Goal: Information Seeking & Learning: Learn about a topic

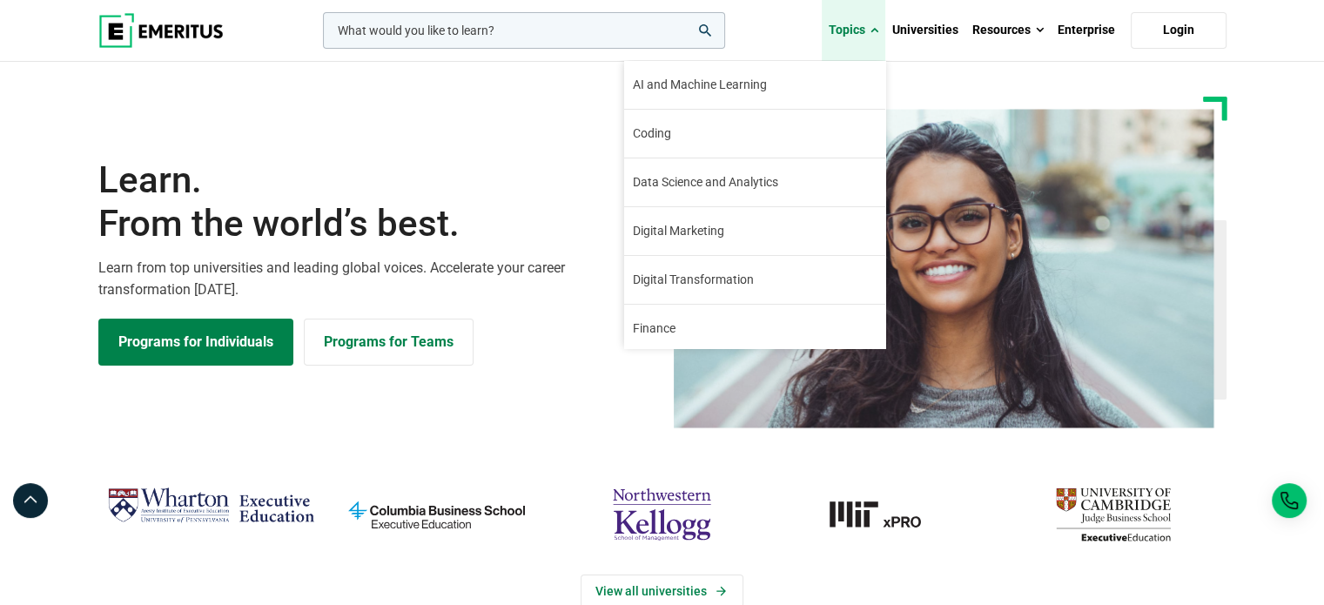
click at [871, 30] on link "Topics" at bounding box center [854, 30] width 64 height 61
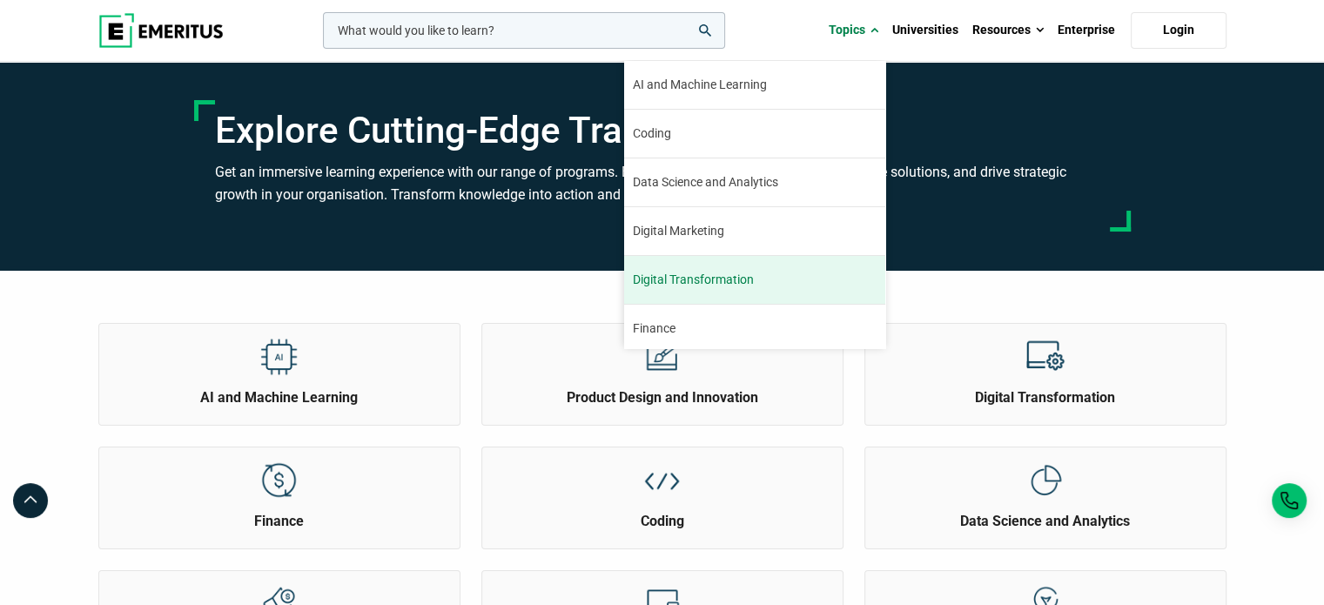
click at [774, 271] on link "Digital Transformation Sixty percent of senior executives believe that digital …" at bounding box center [754, 280] width 261 height 48
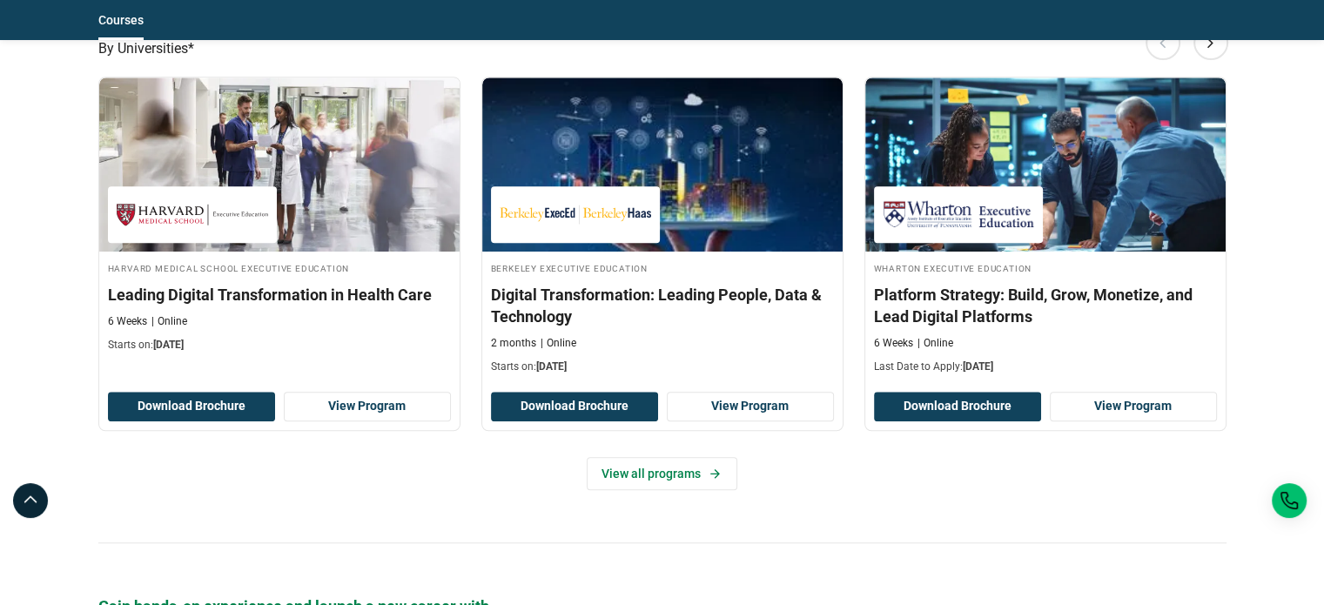
scroll to position [1557, 0]
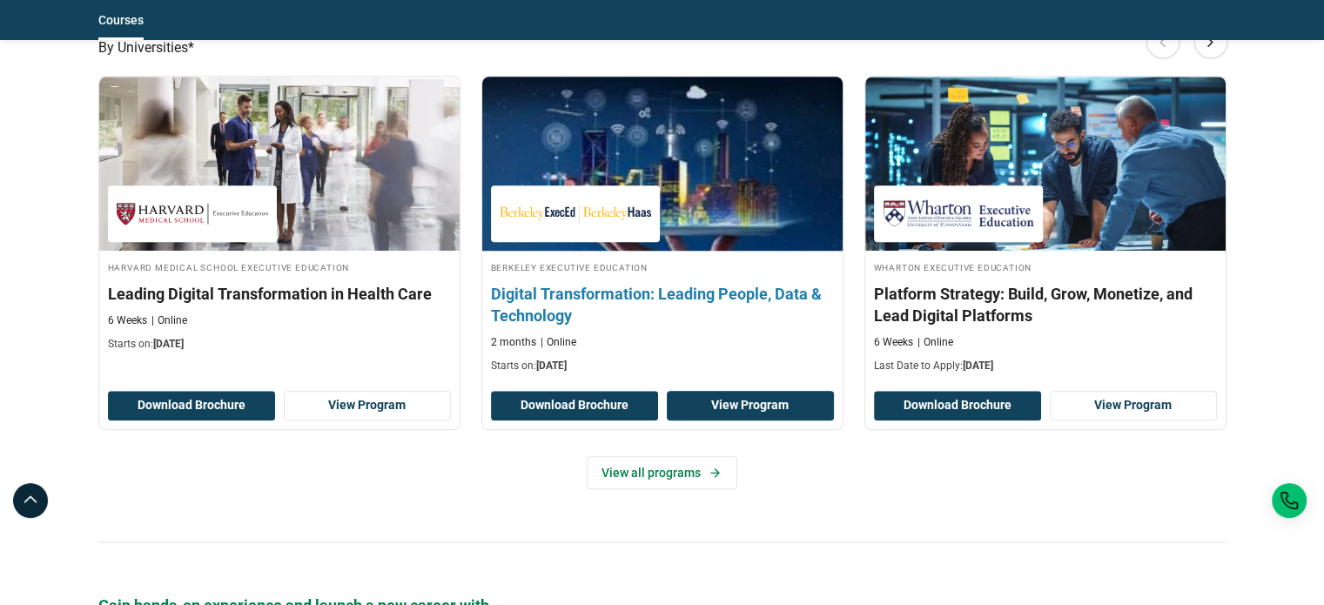
click at [733, 400] on link "View Program" at bounding box center [750, 406] width 167 height 30
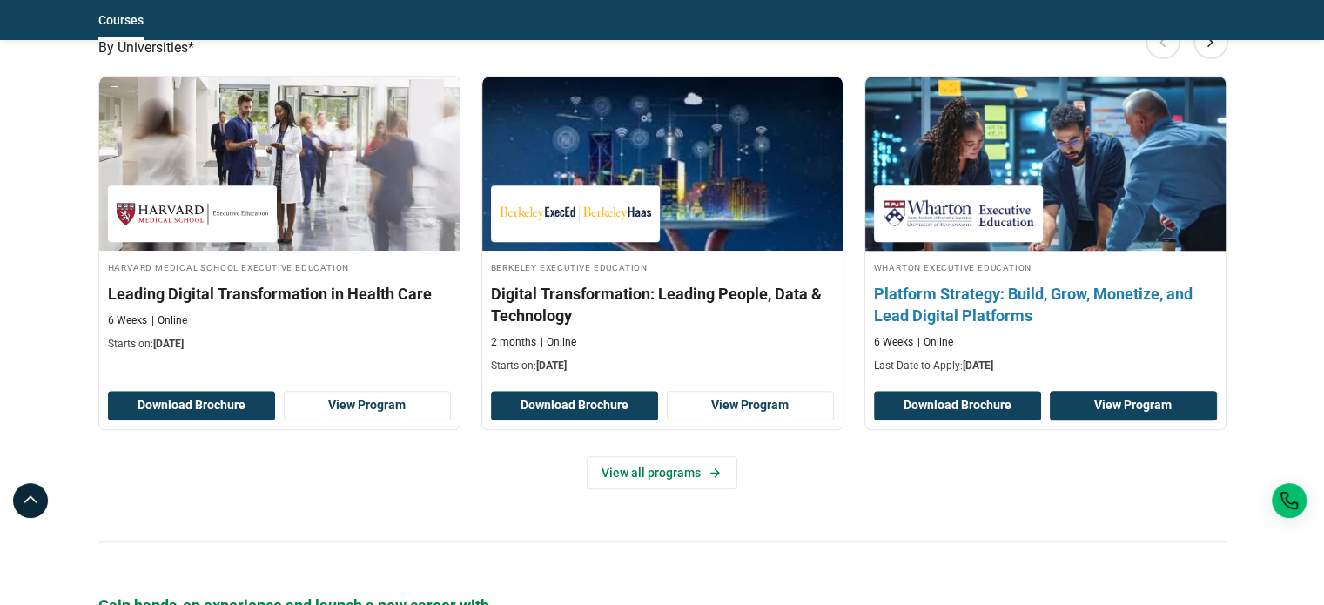
click at [1131, 414] on link "View Program" at bounding box center [1133, 406] width 167 height 30
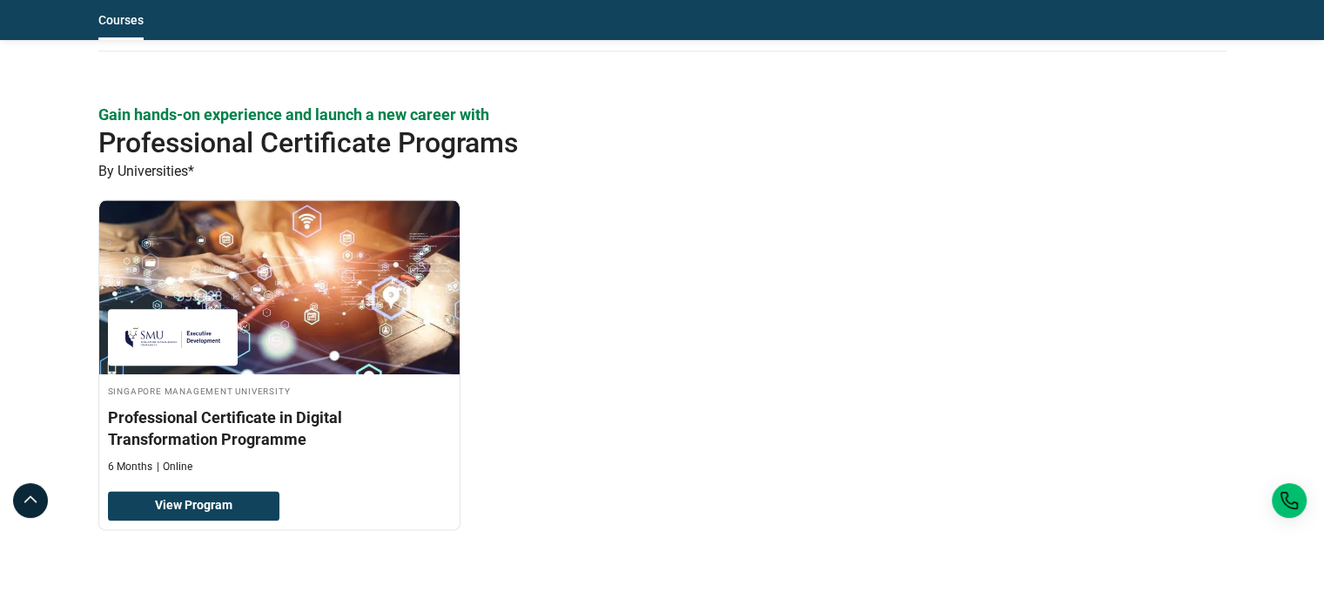
scroll to position [2074, 0]
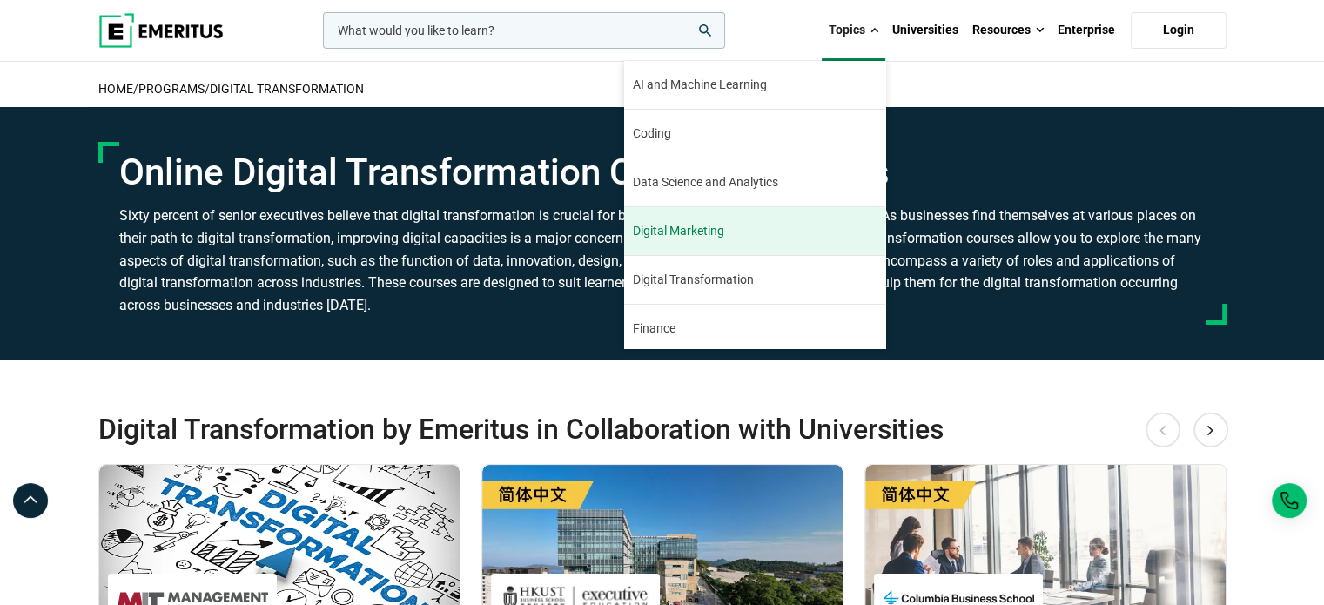
scroll to position [198, 0]
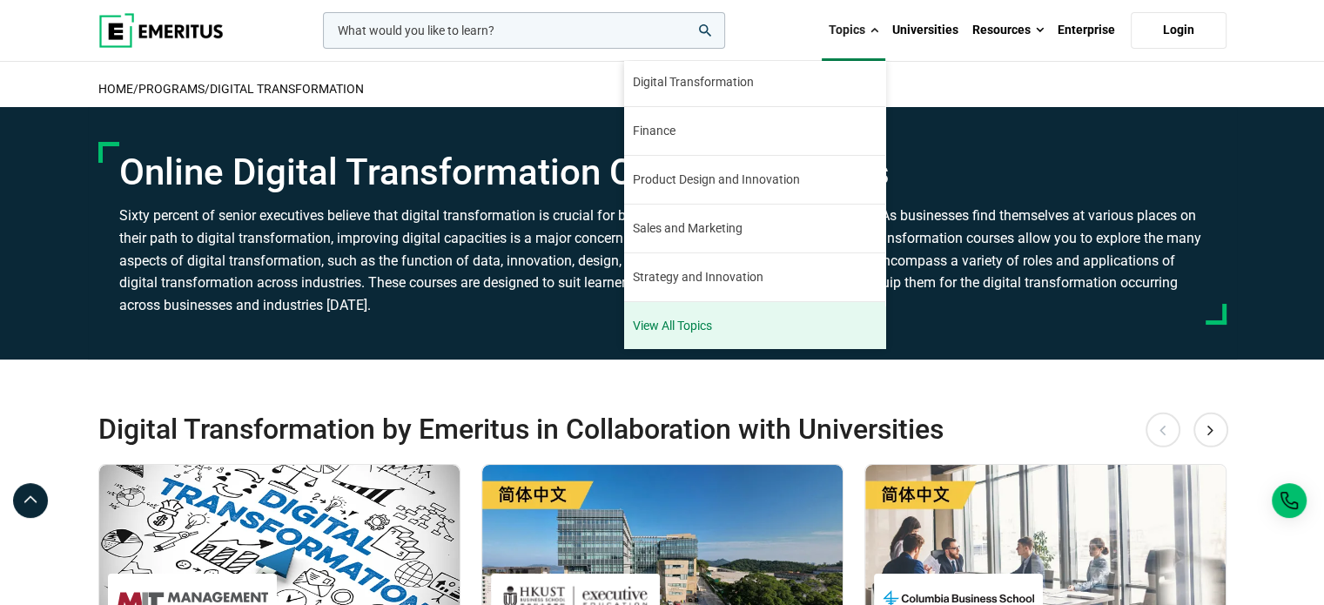
click at [753, 311] on link "View All Topics" at bounding box center [754, 326] width 261 height 48
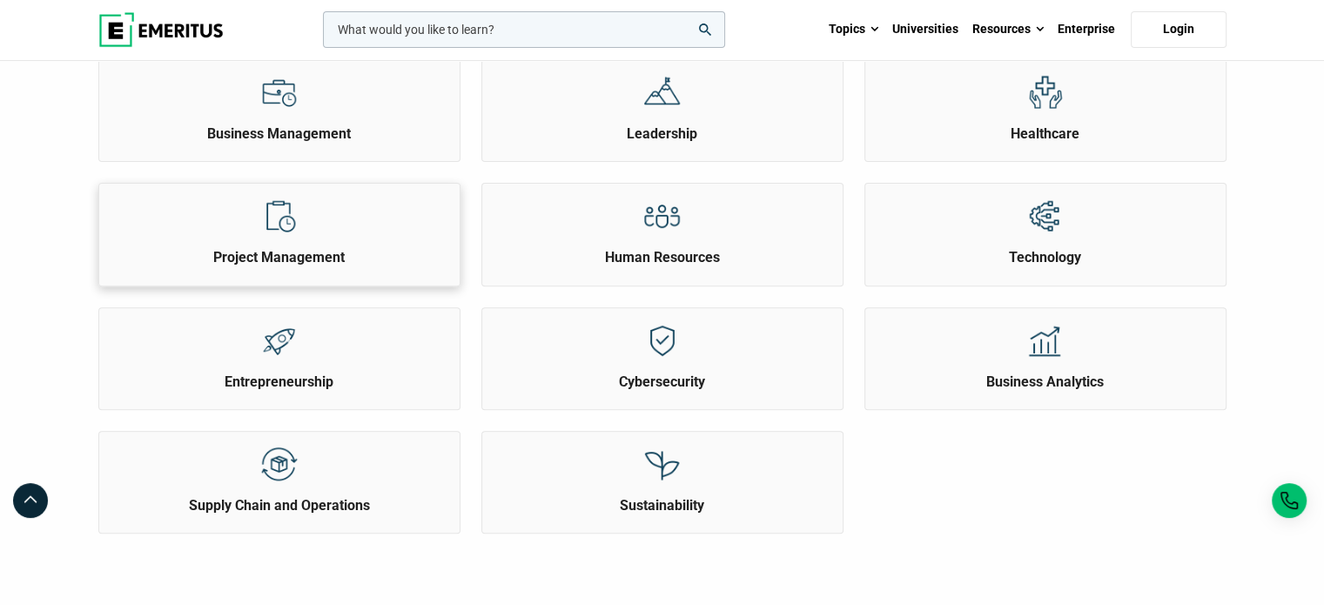
scroll to position [636, 0]
click at [286, 233] on div at bounding box center [278, 215] width 65 height 64
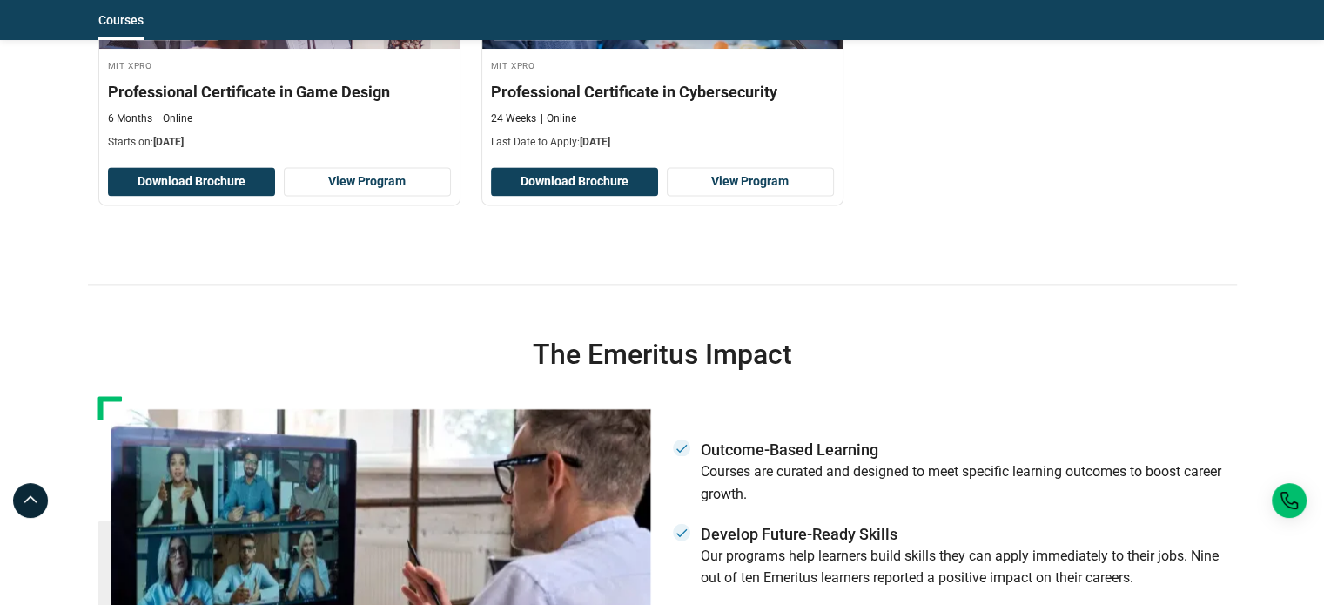
scroll to position [2118, 0]
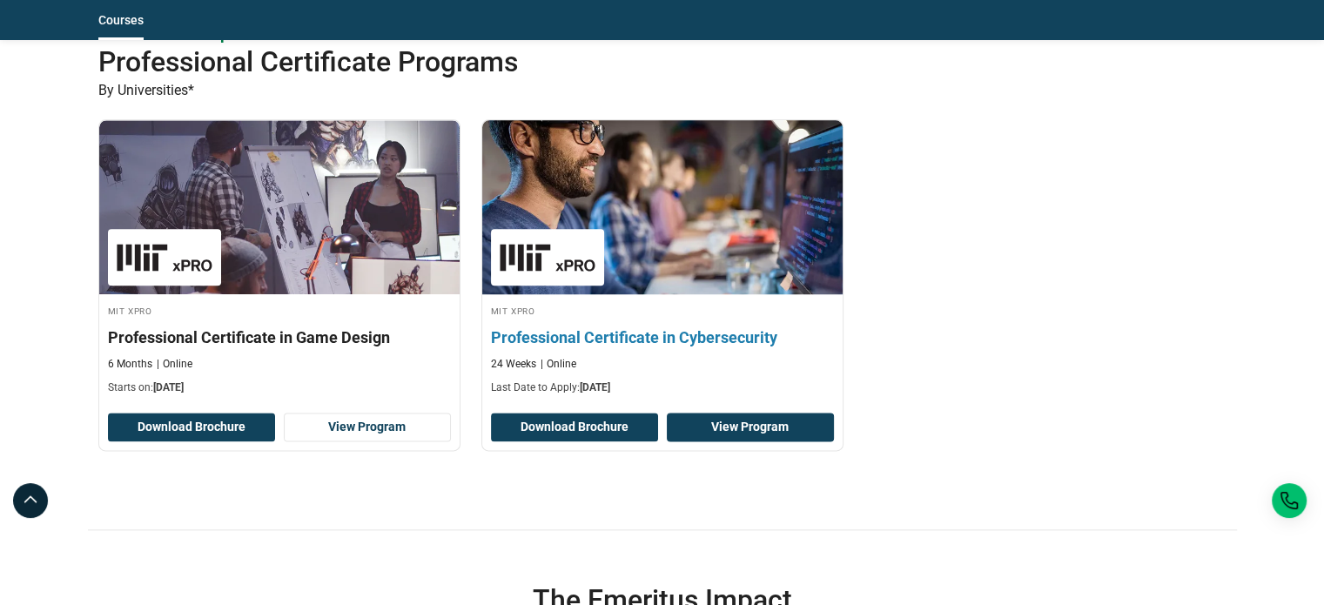
click at [744, 413] on link "View Program" at bounding box center [750, 428] width 167 height 30
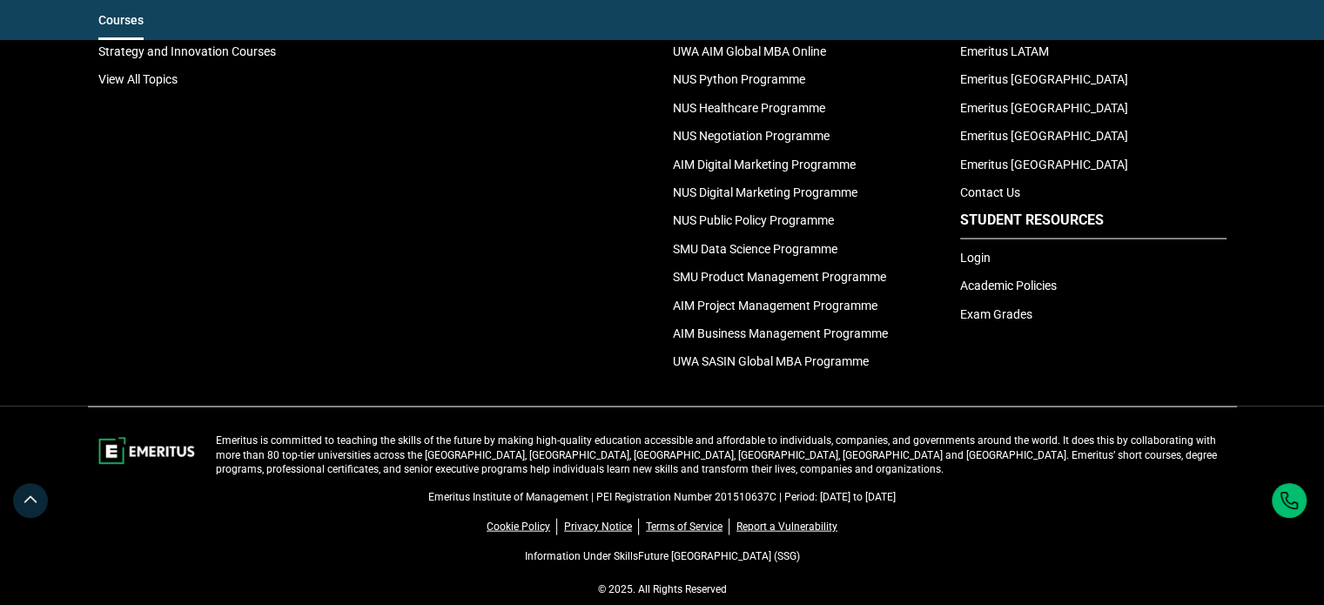
scroll to position [3605, 0]
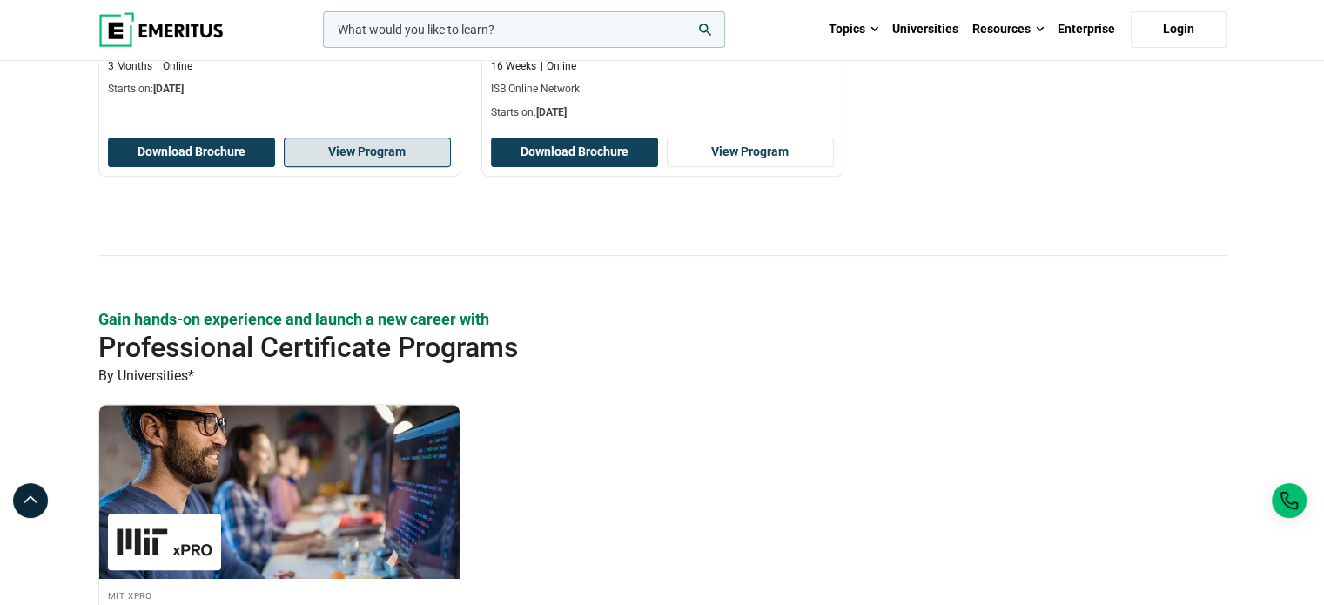
scroll to position [379, 0]
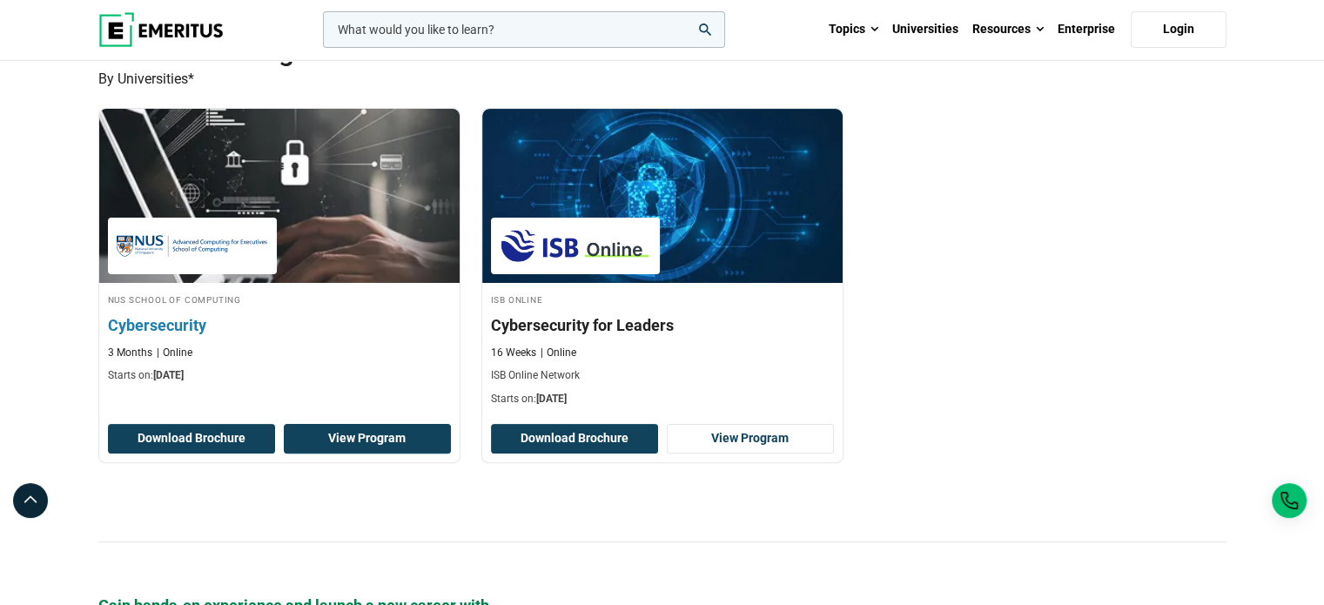
click at [369, 428] on link "View Program" at bounding box center [367, 439] width 167 height 30
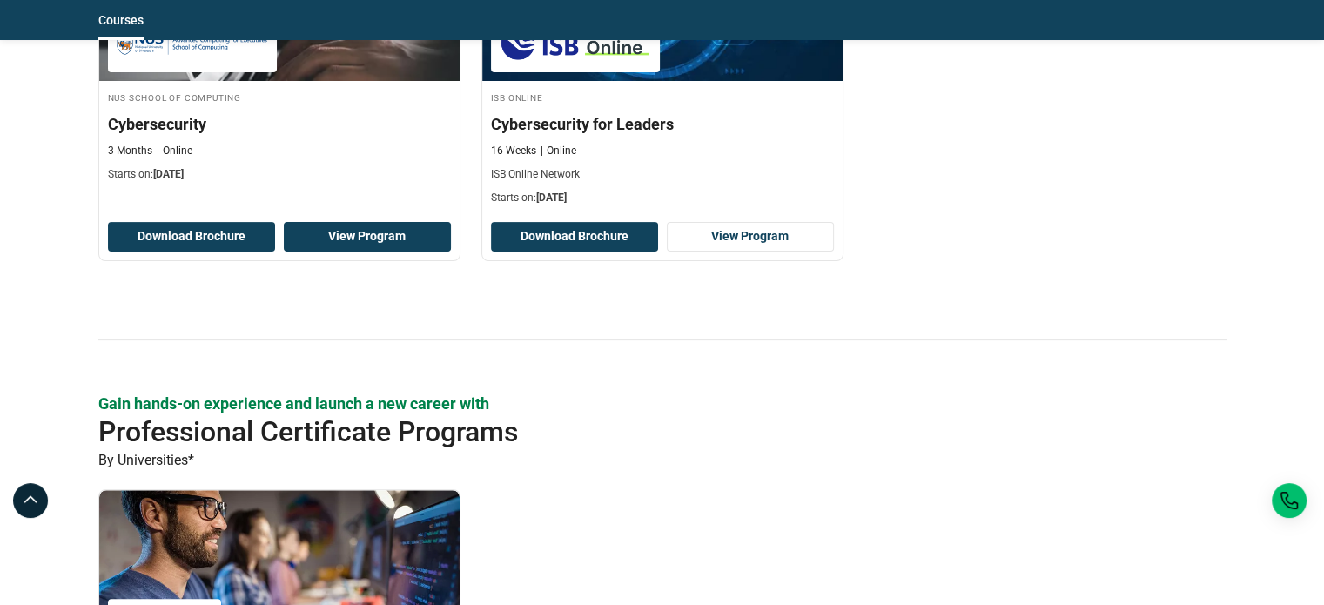
scroll to position [539, 0]
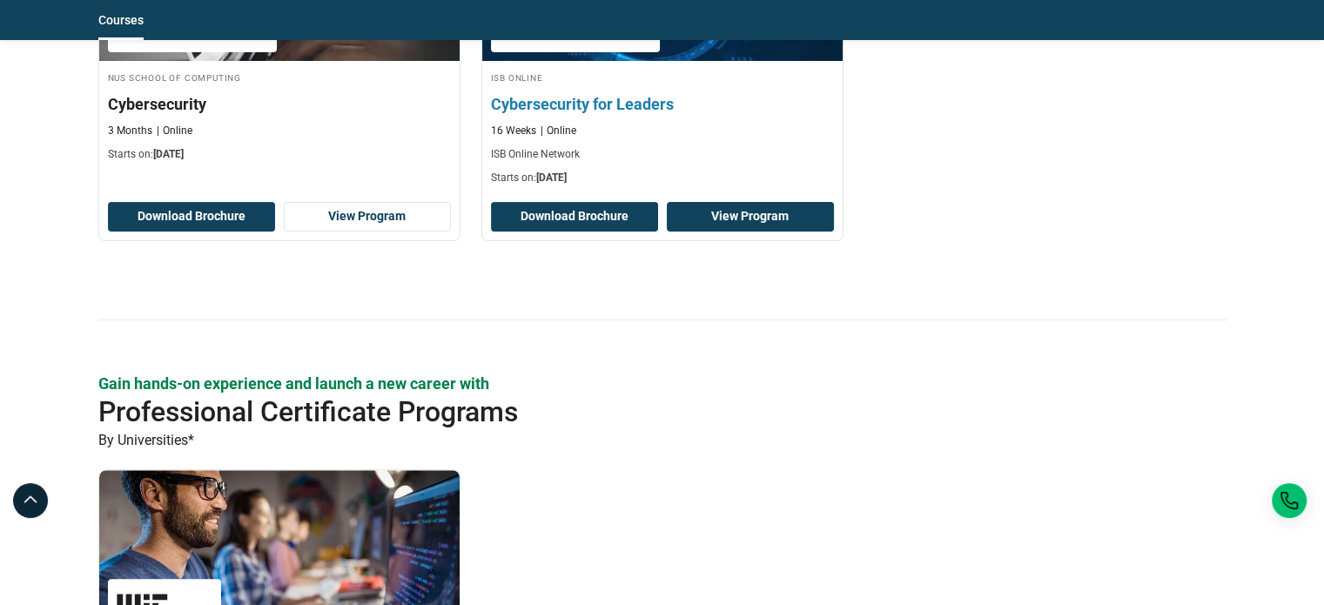
click at [767, 229] on link "View Program" at bounding box center [750, 217] width 167 height 30
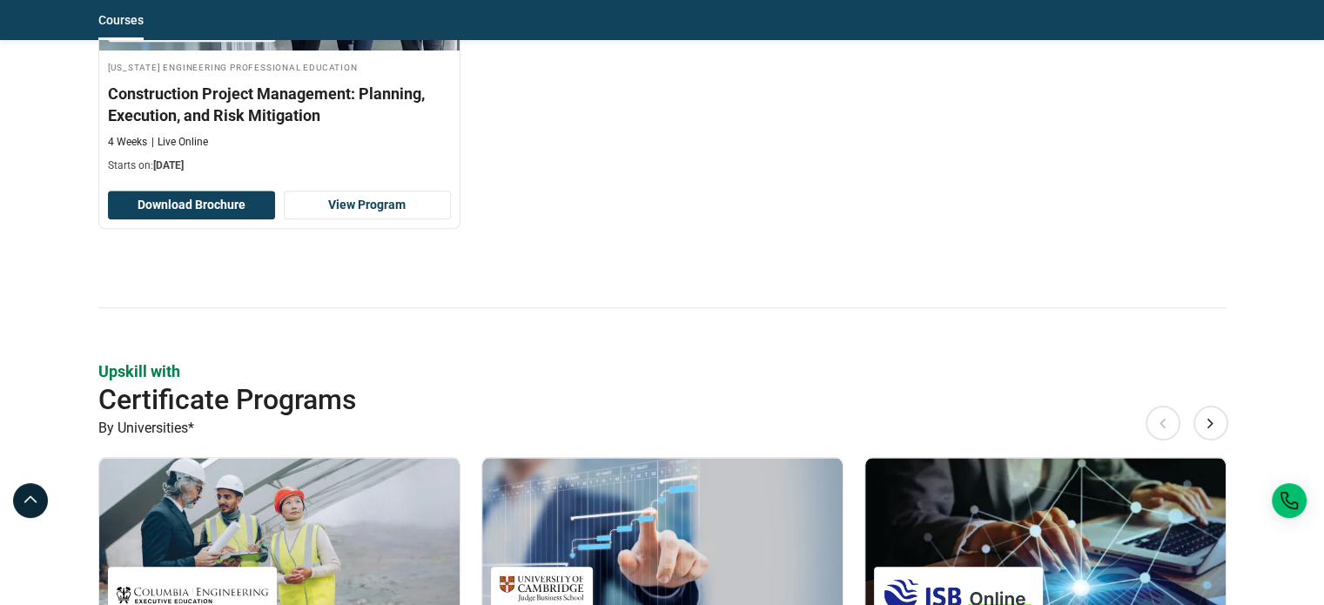
scroll to position [1667, 0]
